Goal: Transaction & Acquisition: Download file/media

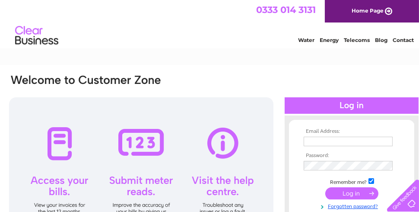
type input "info@chrismansfieldlandscapesltd.co.uk"
click at [341, 193] on input "submit" at bounding box center [351, 193] width 53 height 12
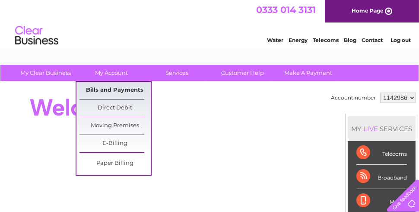
click at [114, 89] on link "Bills and Payments" at bounding box center [114, 90] width 71 height 17
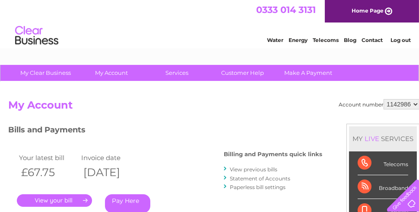
click at [64, 200] on link "." at bounding box center [54, 200] width 75 height 13
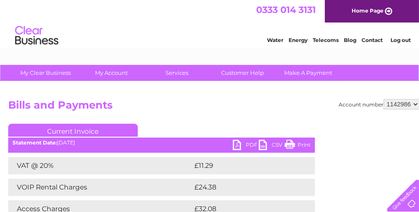
click at [251, 144] on link "PDF" at bounding box center [246, 146] width 26 height 13
click at [211, 29] on div "Water Energy Telecoms Blog Contact Log out" at bounding box center [209, 36] width 419 height 28
